Goal: Task Accomplishment & Management: Manage account settings

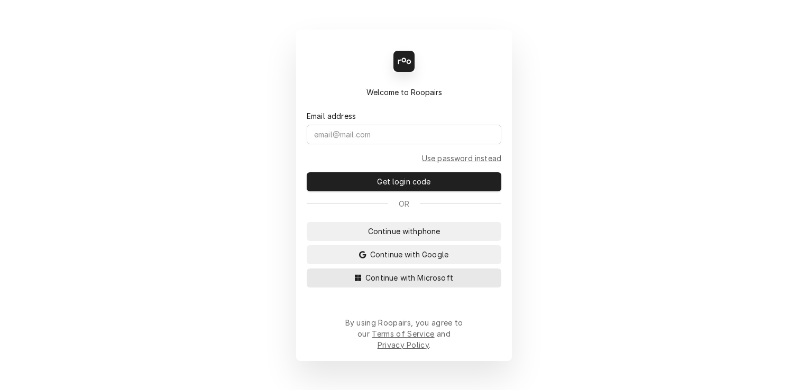
click at [380, 288] on button "Continue with Microsoft" at bounding box center [404, 278] width 195 height 19
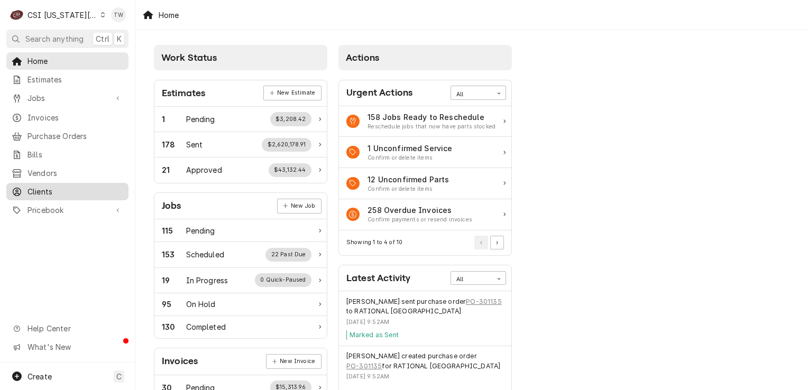
click at [73, 189] on span "Clients" at bounding box center [75, 191] width 96 height 11
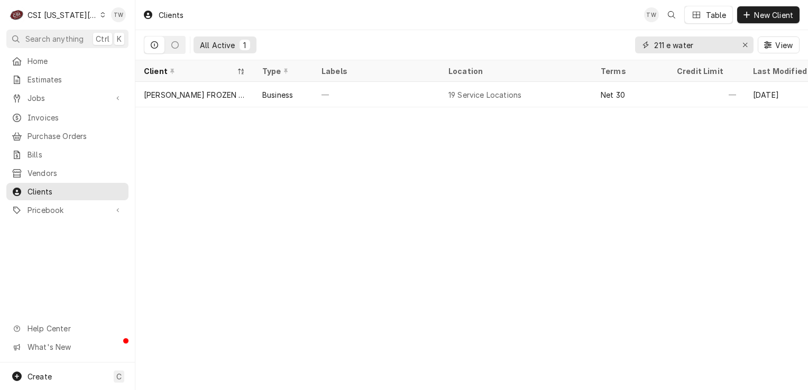
drag, startPoint x: 700, startPoint y: 47, endPoint x: 604, endPoint y: 36, distance: 96.3
click at [608, 39] on div "All Active 1 211 e water View" at bounding box center [472, 45] width 656 height 30
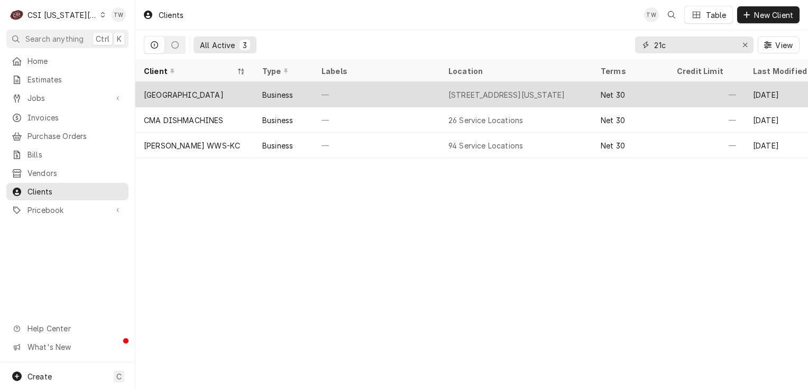
type input "21c"
click at [371, 98] on div "—" at bounding box center [376, 94] width 127 height 25
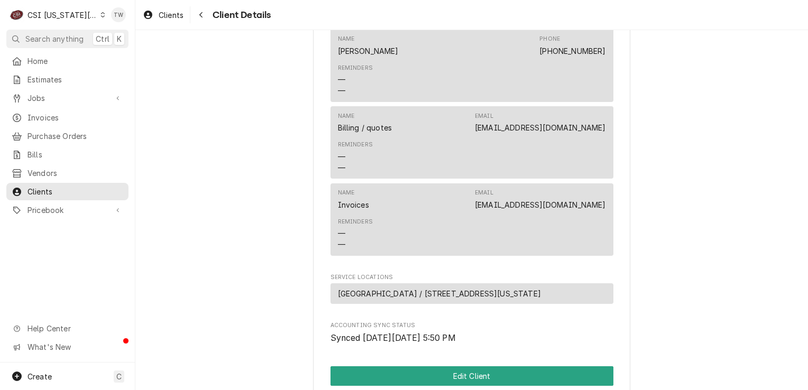
scroll to position [624, 0]
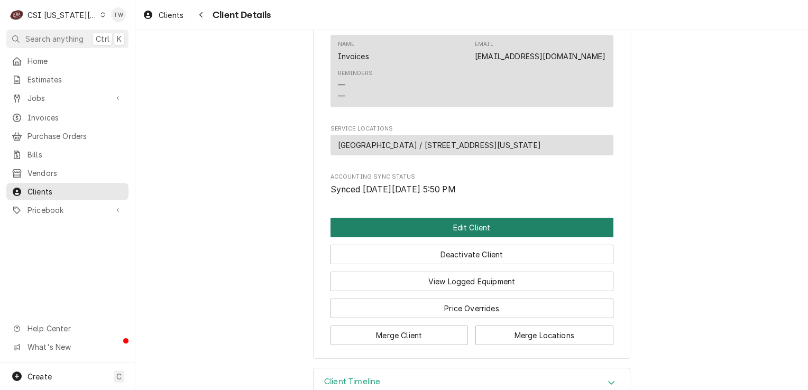
click at [441, 218] on button "Edit Client" at bounding box center [471, 228] width 283 height 20
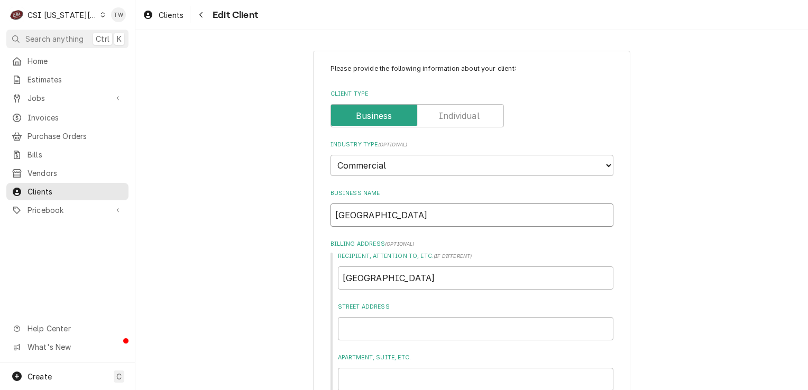
drag, startPoint x: 324, startPoint y: 223, endPoint x: 174, endPoint y: 218, distance: 149.7
type textarea "x"
paste input "Hotel Savoy [US_STATE][GEOGRAPHIC_DATA] Tapestry Collection By [PERSON_NAME]."
type textarea "x"
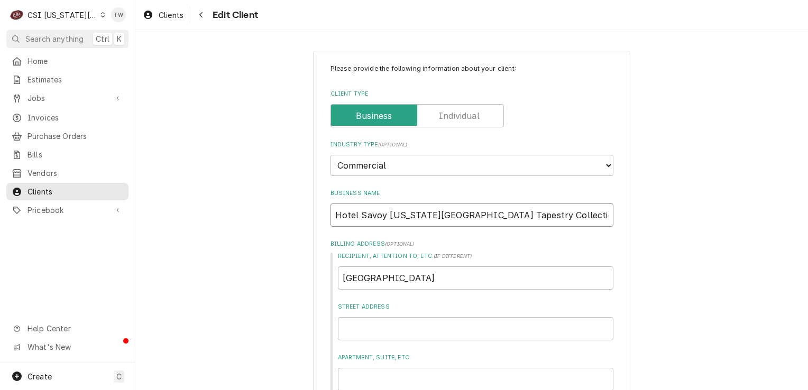
type input "Hotel Savoy [US_STATE][GEOGRAPHIC_DATA] Tapestry Collection By [PERSON_NAME]."
drag, startPoint x: 448, startPoint y: 276, endPoint x: 33, endPoint y: 224, distance: 418.3
click at [34, 223] on div "C CSI Kansas City TW Search anything Ctrl K Home Estimates Jobs Jobs Job Series…" at bounding box center [404, 195] width 808 height 390
type textarea "x"
paste input "Hotel Savoy [US_STATE][GEOGRAPHIC_DATA] Tapestry Collection By [PERSON_NAME]."
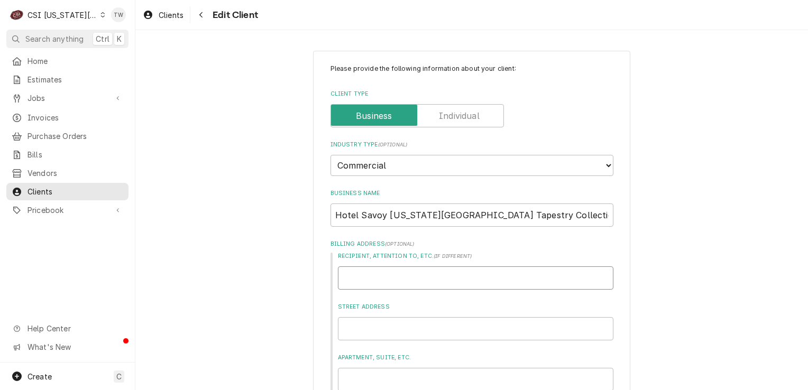
type textarea "x"
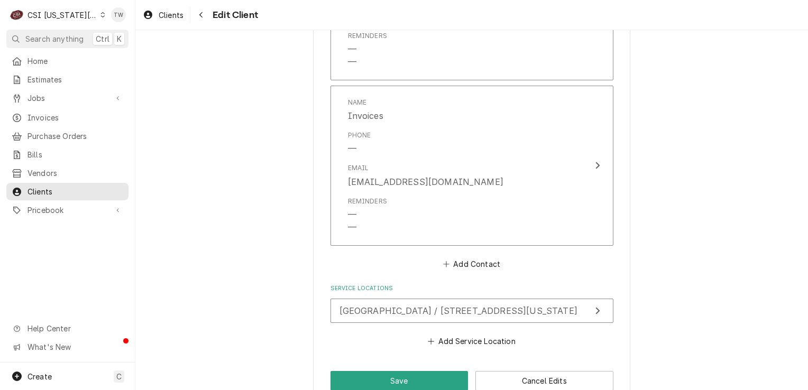
scroll to position [1130, 0]
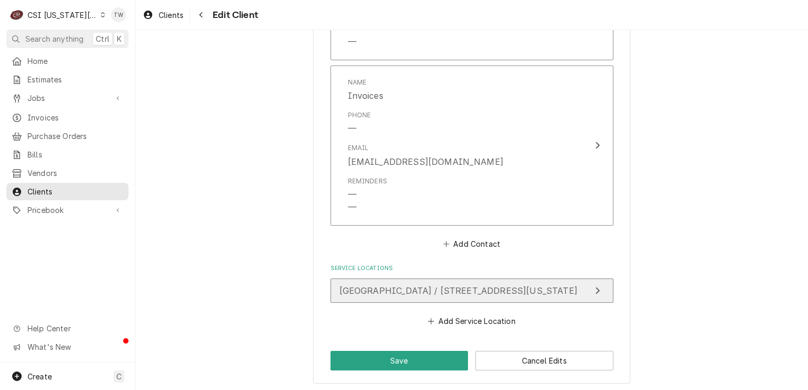
type input "Hotel Savoy [US_STATE][GEOGRAPHIC_DATA] Tapestry Collection By [PERSON_NAME]."
click at [412, 288] on span "21C Museum Hotel / 219 W 9Th St, Kansas City, MO 64105" at bounding box center [458, 291] width 238 height 11
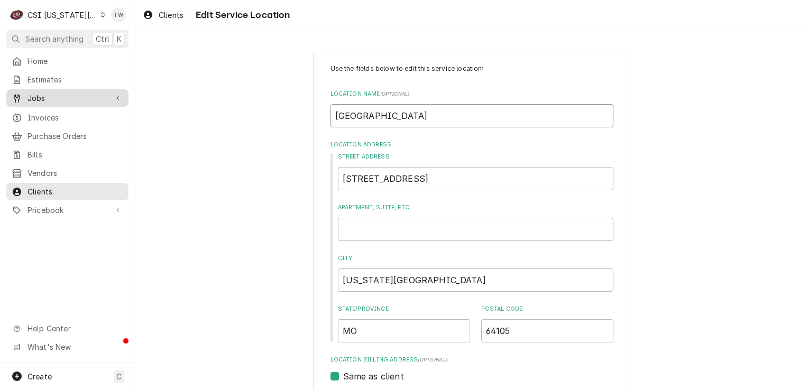
drag, startPoint x: 413, startPoint y: 113, endPoint x: 97, endPoint y: 90, distance: 317.0
click at [97, 89] on div "C CSI Kansas City TW Search anything Ctrl K Home Estimates Jobs Jobs Job Series…" at bounding box center [404, 195] width 808 height 390
type textarea "x"
paste input "Hotel Savoy [US_STATE][GEOGRAPHIC_DATA] Tapestry Collection By [PERSON_NAME]."
type textarea "x"
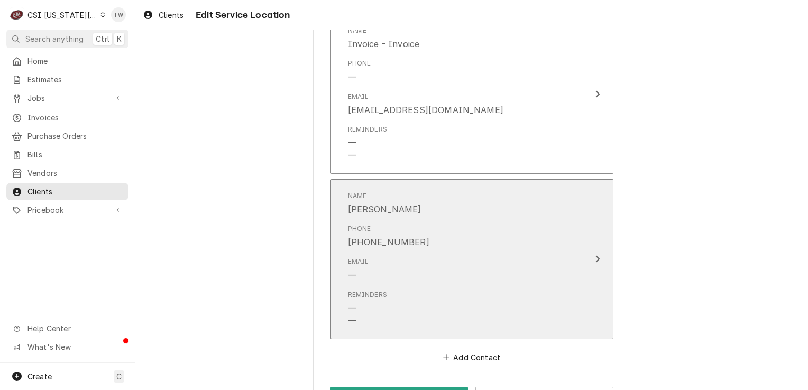
scroll to position [1348, 0]
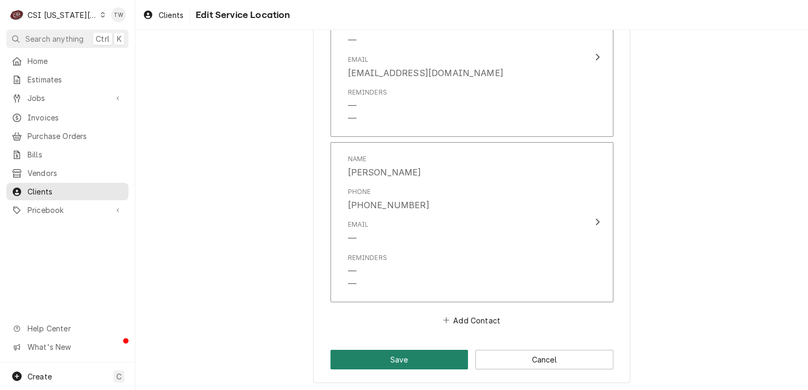
type input "Hotel Savoy [US_STATE][GEOGRAPHIC_DATA] Tapestry Collection By [PERSON_NAME]."
click at [378, 358] on button "Save" at bounding box center [399, 360] width 138 height 20
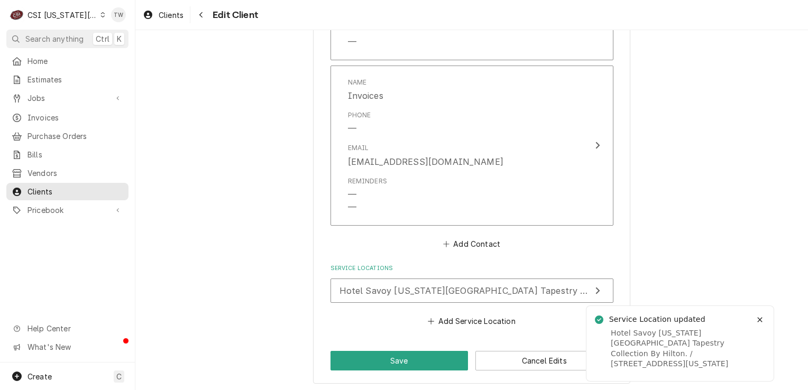
scroll to position [1118, 0]
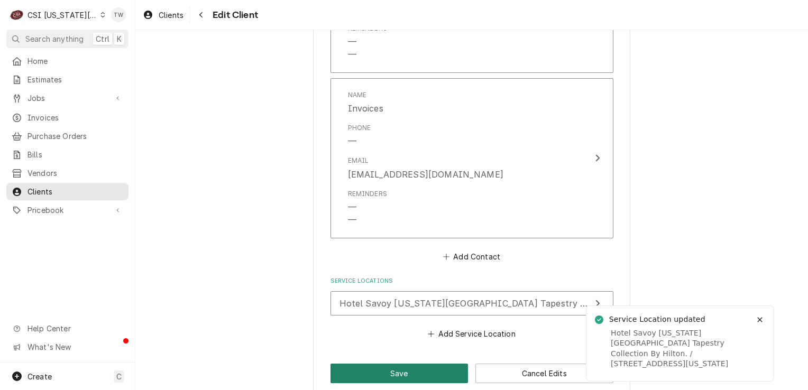
click at [380, 365] on button "Save" at bounding box center [399, 374] width 138 height 20
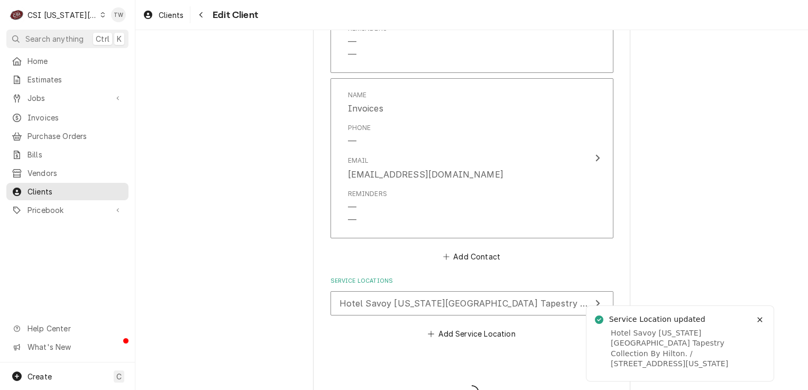
type textarea "x"
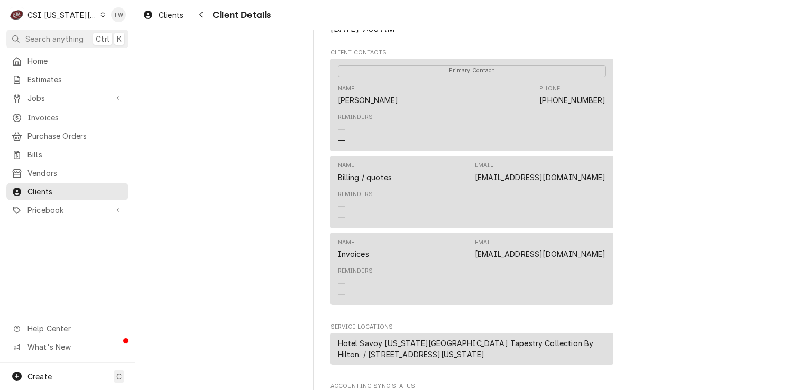
scroll to position [529, 0]
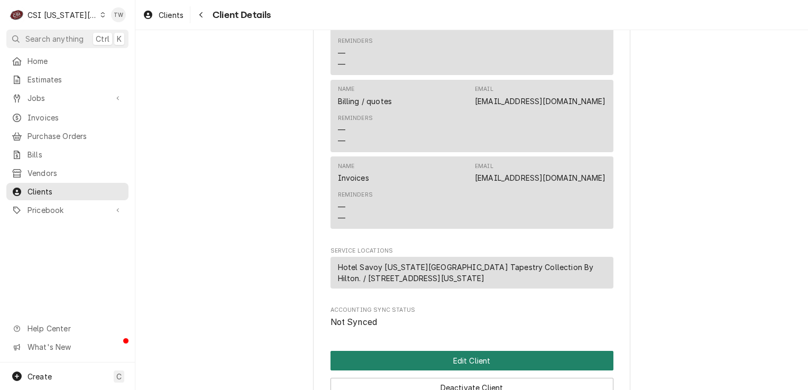
click at [472, 351] on button "Edit Client" at bounding box center [471, 361] width 283 height 20
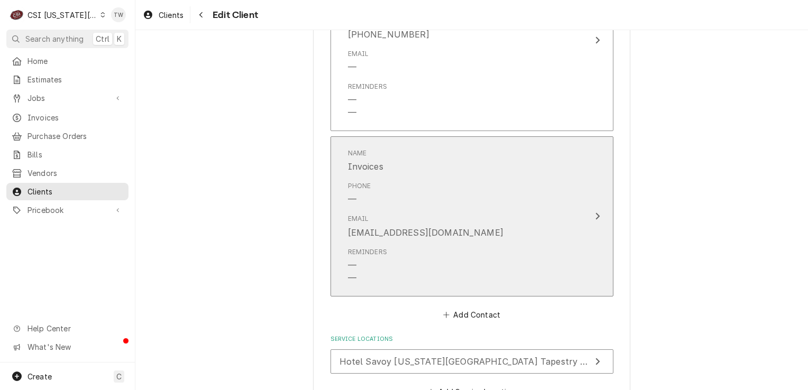
scroll to position [952, 0]
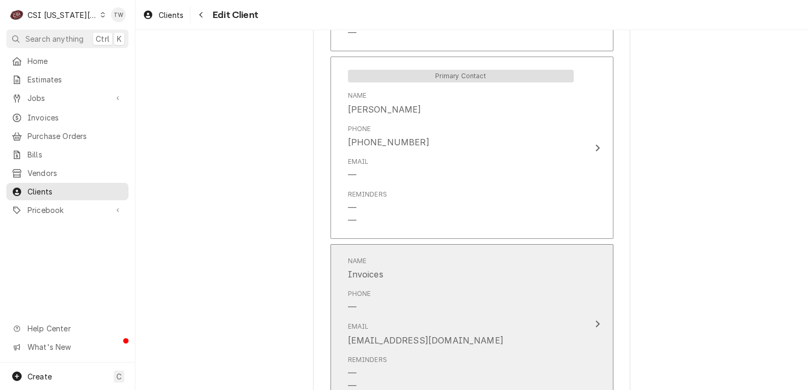
click at [426, 288] on div "Phone —" at bounding box center [461, 301] width 226 height 33
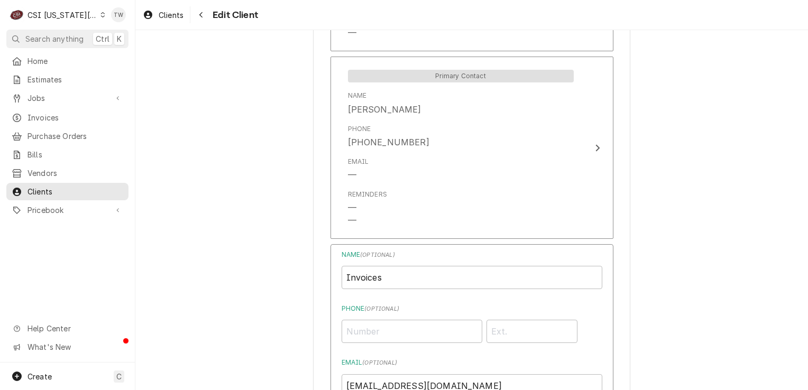
scroll to position [1057, 0]
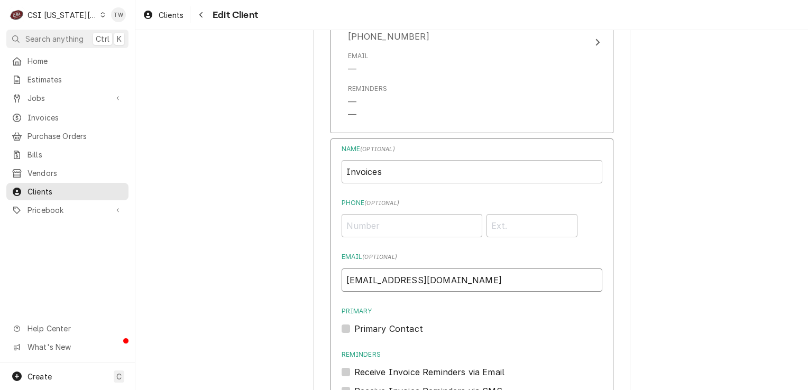
drag, startPoint x: 509, startPoint y: 278, endPoint x: 99, endPoint y: 270, distance: 409.8
click at [99, 270] on div "C CSI Kansas City TW Search anything Ctrl K Home Estimates Jobs Jobs Job Series…" at bounding box center [404, 195] width 808 height 390
paste input "[PERSON_NAME][EMAIL_ADDRESS][PERSON_NAME][PERSON_NAME][DOMAIN_NAME]"
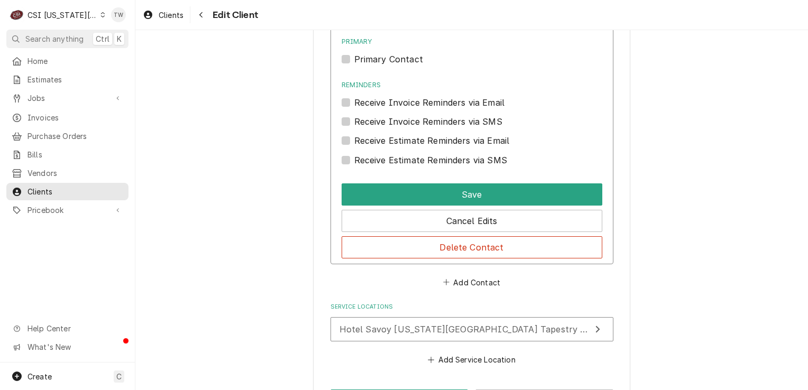
scroll to position [1365, 0]
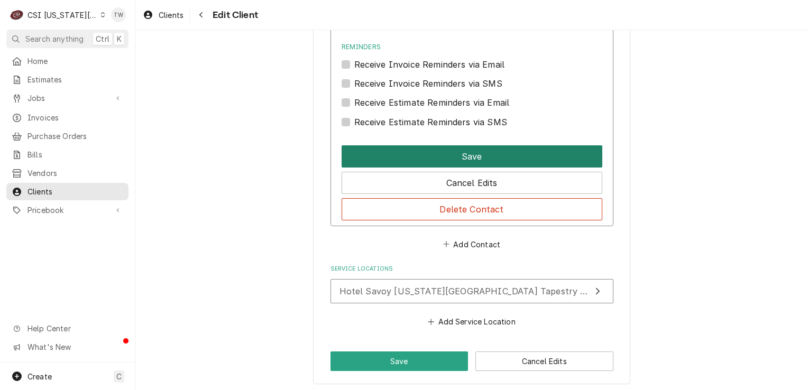
type input "[PERSON_NAME][EMAIL_ADDRESS][PERSON_NAME][PERSON_NAME][DOMAIN_NAME]"
click at [447, 161] on button "Save" at bounding box center [472, 156] width 261 height 22
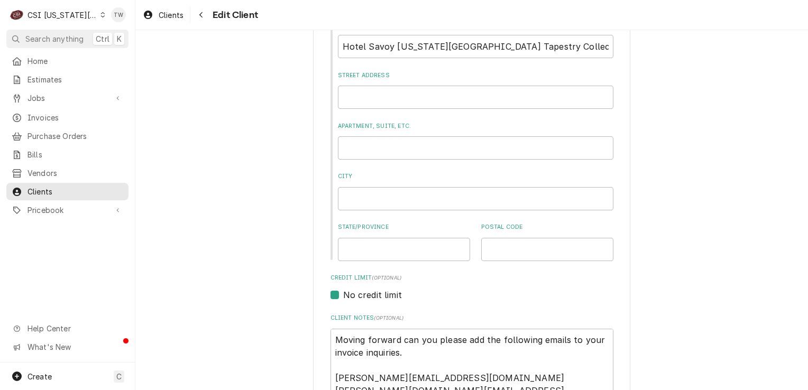
scroll to position [390, 0]
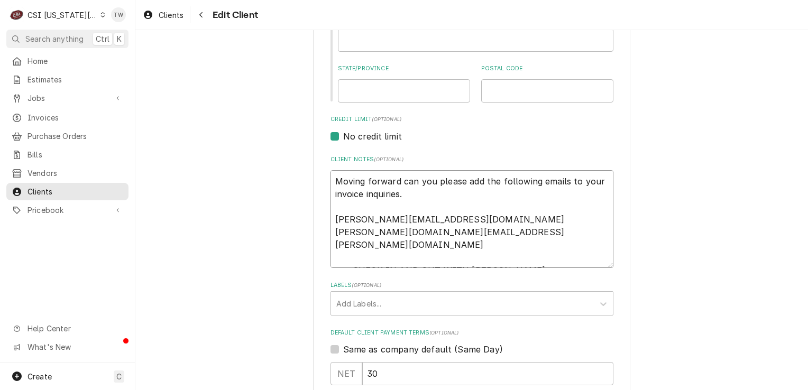
click at [332, 179] on textarea "Moving forward can you please add the following emails to your invoice inquirie…" at bounding box center [471, 219] width 283 height 98
type textarea "x"
type textarea "WMoving forward can you please add the following emails to your invoice inquiri…"
type textarea "x"
type textarea "WaMoving forward can you please add the following emails to your invoice inquir…"
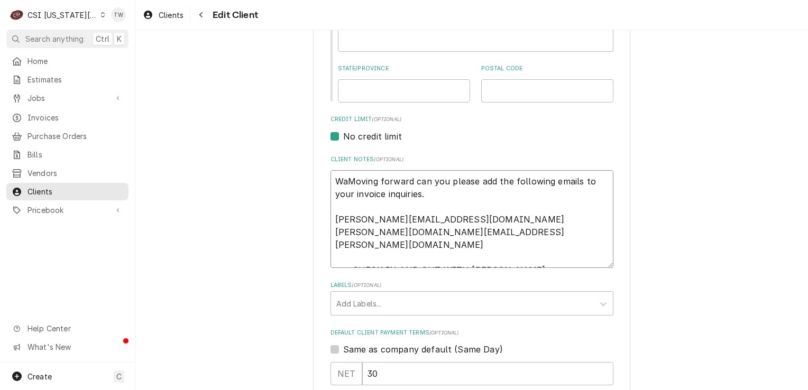
type textarea "x"
type textarea "Was Moving forward can you please add the following emails to your invoice inqu…"
type textarea "x"
type textarea "Was 2Moving forward can you please add the following emails to your invoice inq…"
type textarea "x"
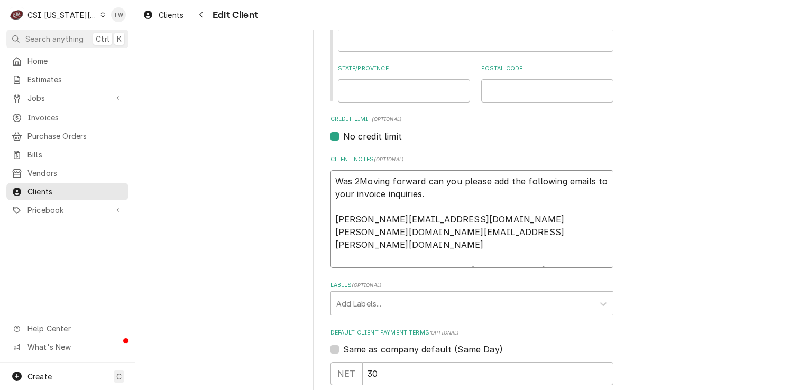
type textarea "Was 21Moving forward can you please add the following emails to your invoice in…"
type textarea "x"
type textarea "Was 21CMoving forward can you please add the following emails to your invoice i…"
type textarea "x"
type textarea "Was 21C Moving forward can you please add the following emails to your invoice …"
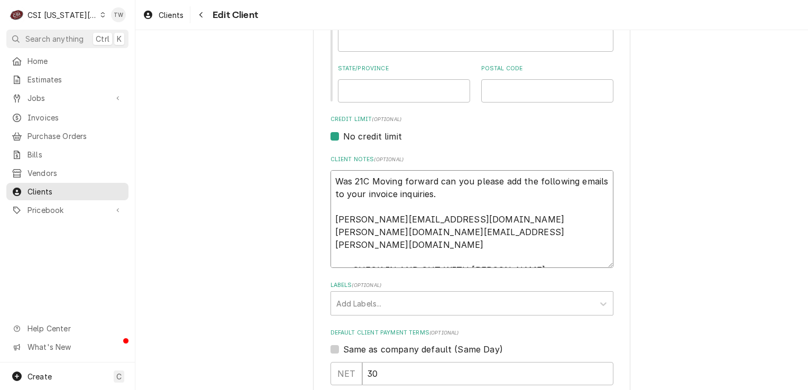
type textarea "x"
type textarea "Was 21C mMoving forward can you please add the following emails to your invoice…"
type textarea "x"
type textarea "Was 21C muMoving forward can you please add the following emails to your invoic…"
type textarea "x"
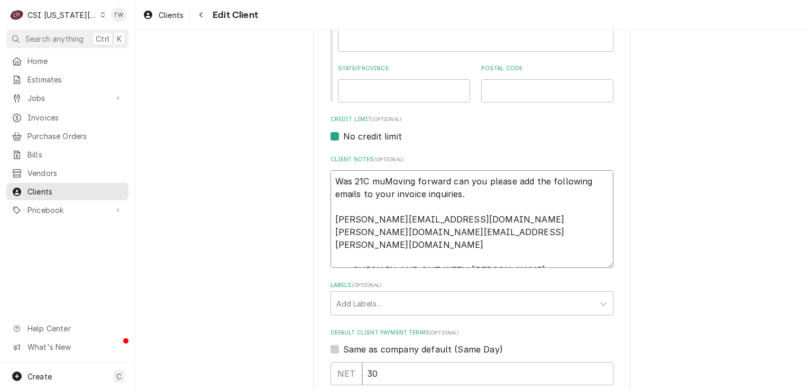
type textarea "Was 21C musMoving forward can you please add the following emails to your invoi…"
type textarea "x"
type textarea "Was 21C musuMoving forward can you please add the following emails to your invo…"
type textarea "x"
type textarea "Was 21C musueMoving forward can you please add the following emails to your inv…"
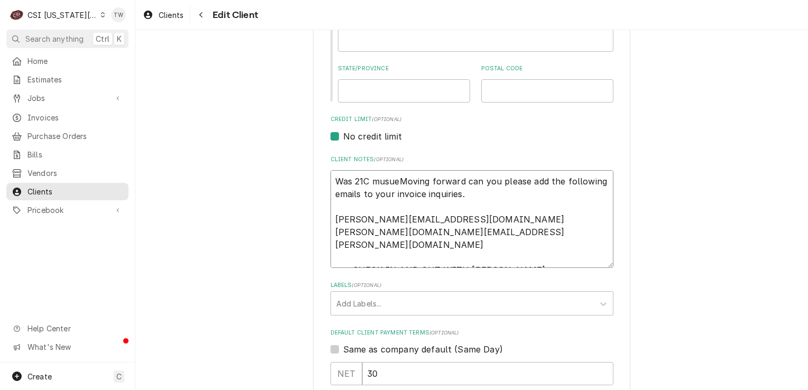
type textarea "x"
type textarea "Was 21C musuemMoving forward can you please add the following emails to your in…"
type textarea "x"
type textarea "Was 21C musuem Moving forward can you please add the following emails to your i…"
type textarea "x"
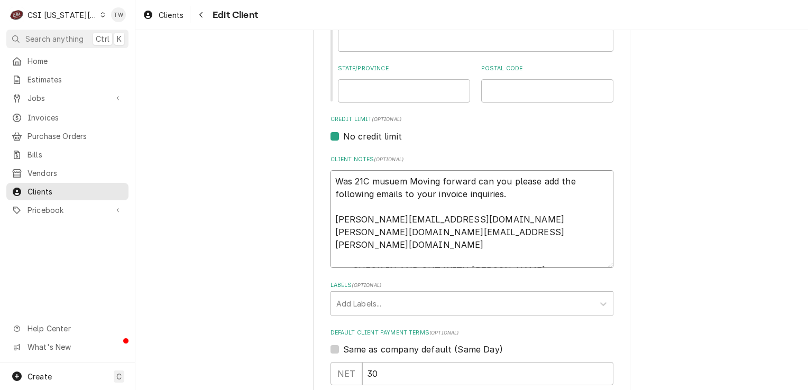
type textarea "Was 21C musuem -Moving forward can you please add the following emails to your …"
type textarea "x"
type textarea "Was 21C musuem - Moving forward can you please add the following emails to your…"
type textarea "x"
click at [382, 200] on textarea "Was 21C museum - Moving forward can you please add the following emails to your…" at bounding box center [471, 219] width 283 height 98
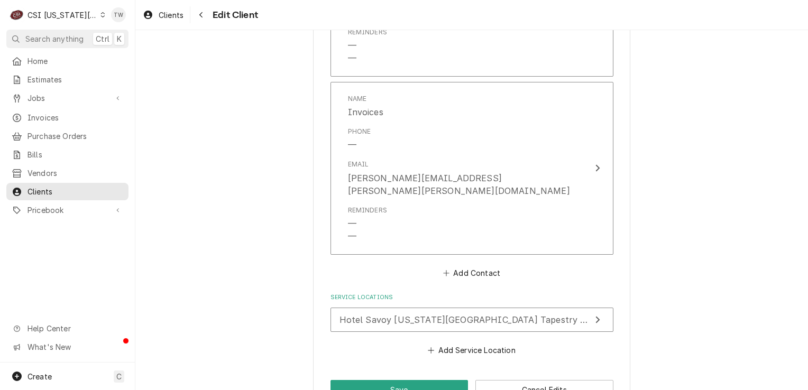
scroll to position [1130, 0]
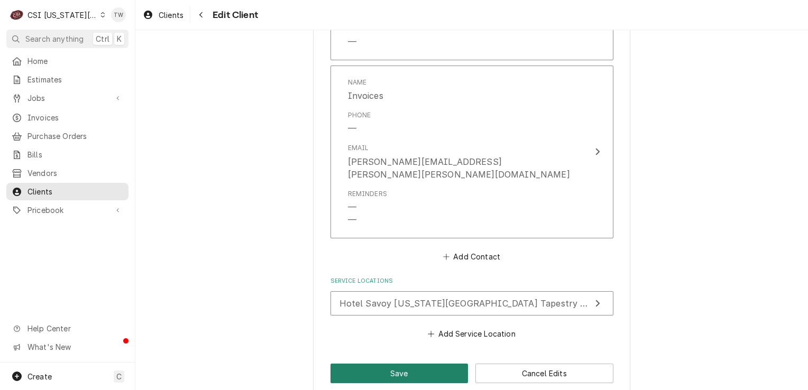
type textarea "Was 21C museum - Moving forward can you please add the following emails to your…"
click at [364, 364] on button "Save" at bounding box center [399, 374] width 138 height 20
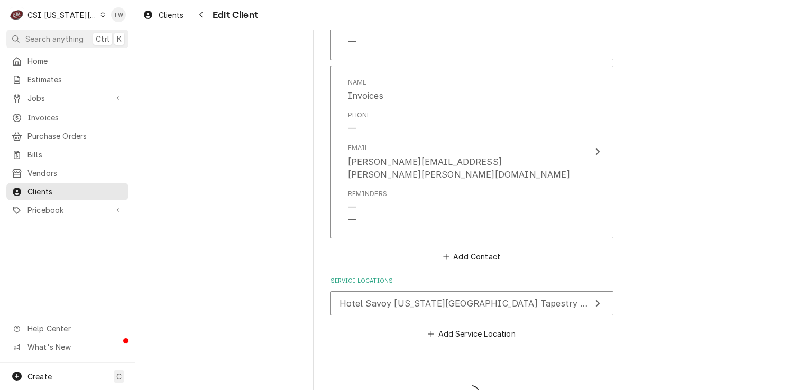
type textarea "x"
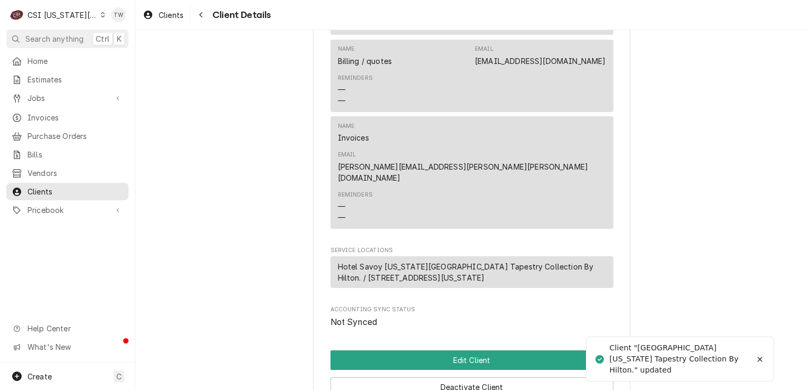
scroll to position [635, 0]
